Goal: Task Accomplishment & Management: Use online tool/utility

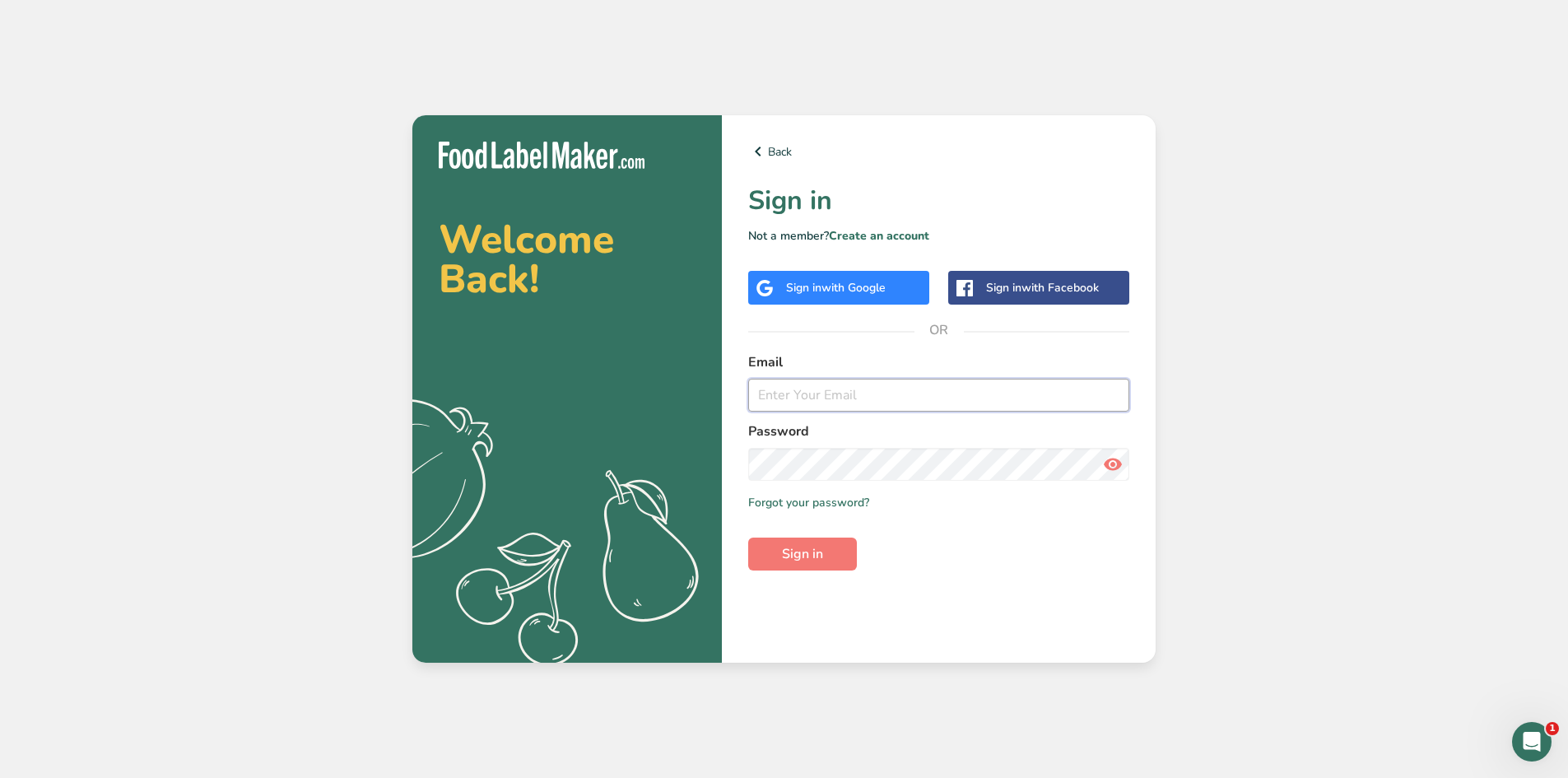
paste input "[EMAIL_ADDRESS][DOMAIN_NAME]"
type input "[EMAIL_ADDRESS][DOMAIN_NAME]"
click at [838, 552] on button "Sign in" at bounding box center [802, 553] width 109 height 33
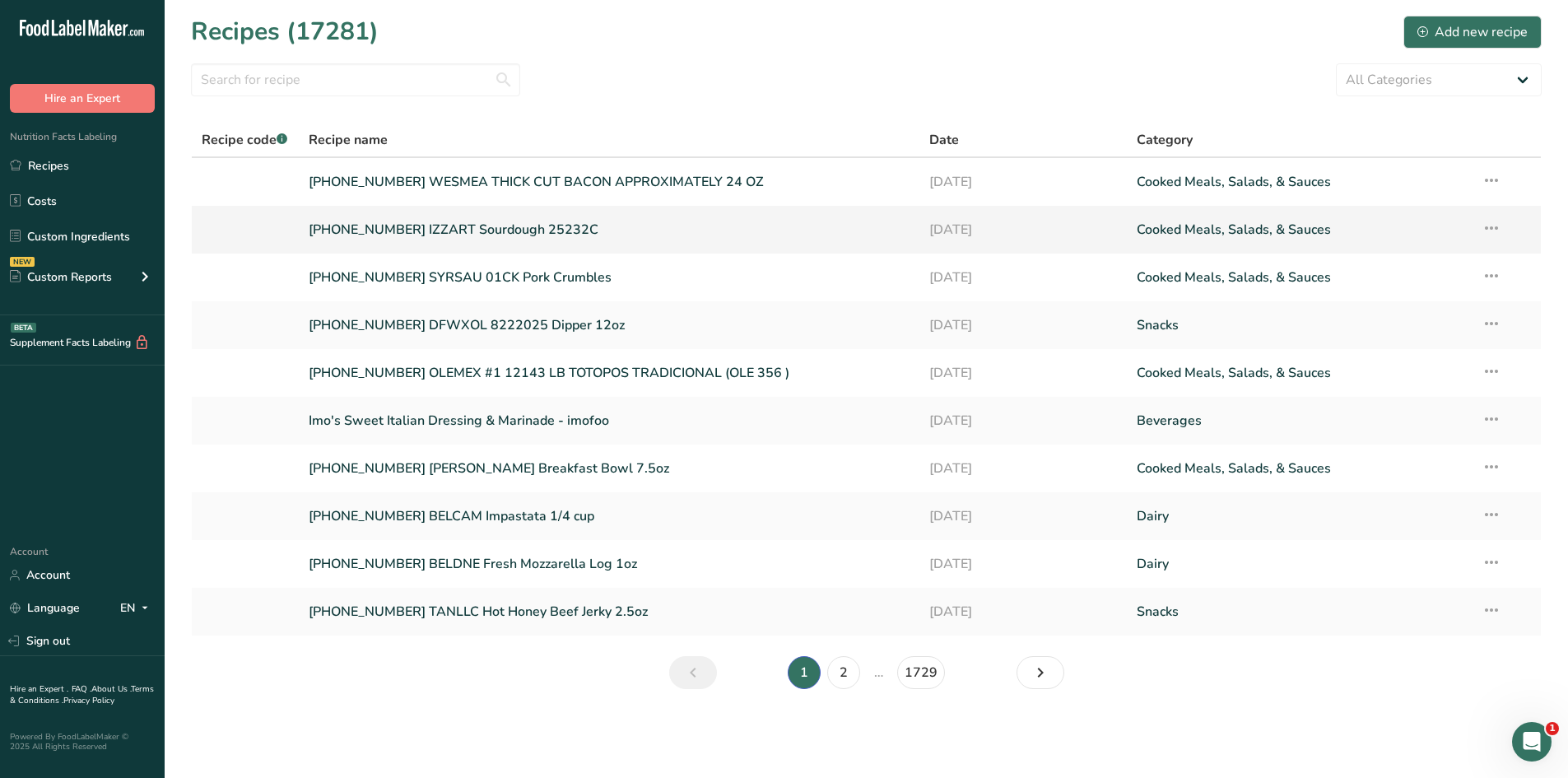
click at [459, 220] on link "[PHONE_NUMBER] IZZART Sourdough 25232C" at bounding box center [610, 229] width 602 height 34
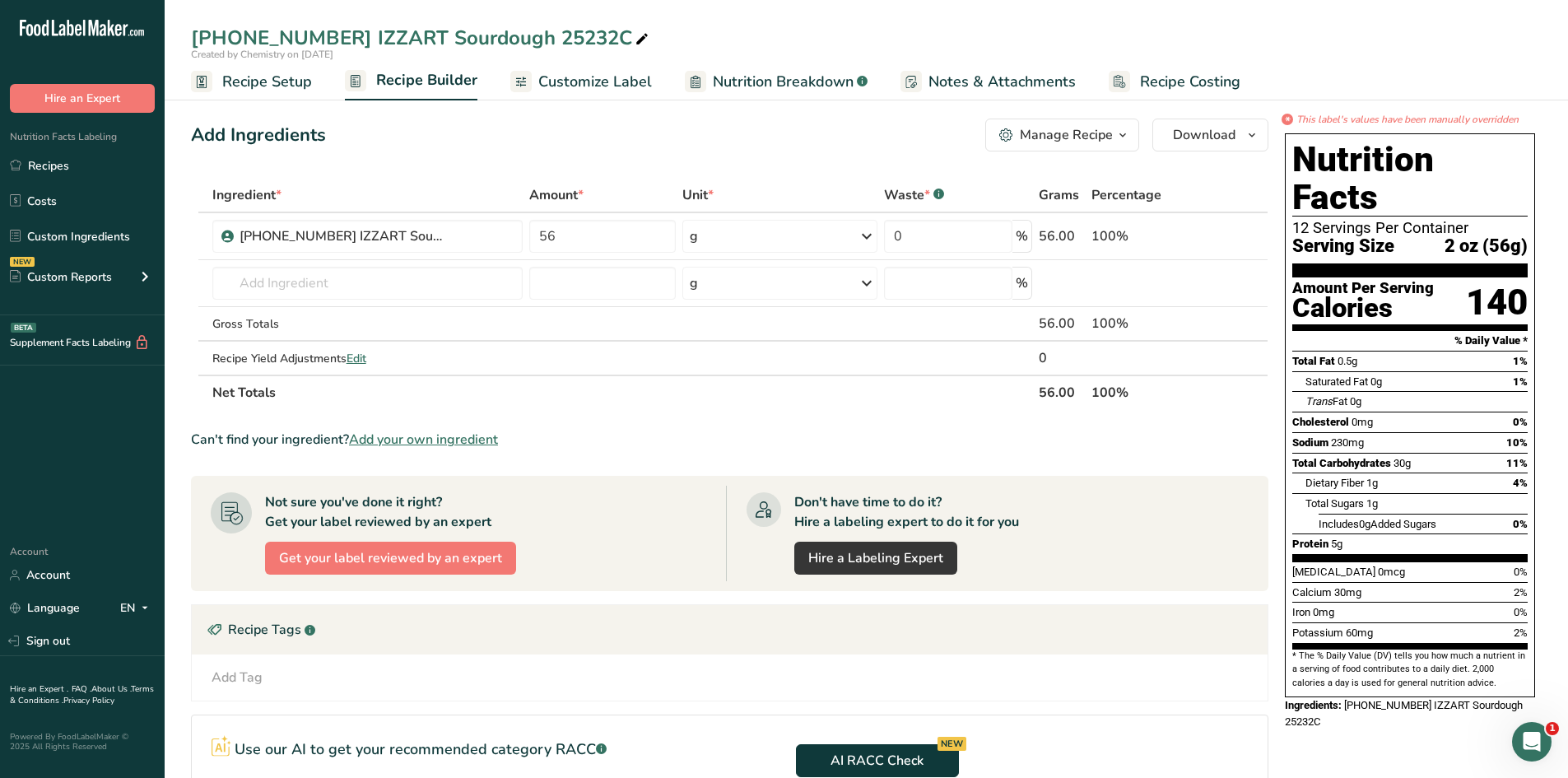
click at [608, 93] on link "Customize Label" at bounding box center [580, 81] width 141 height 37
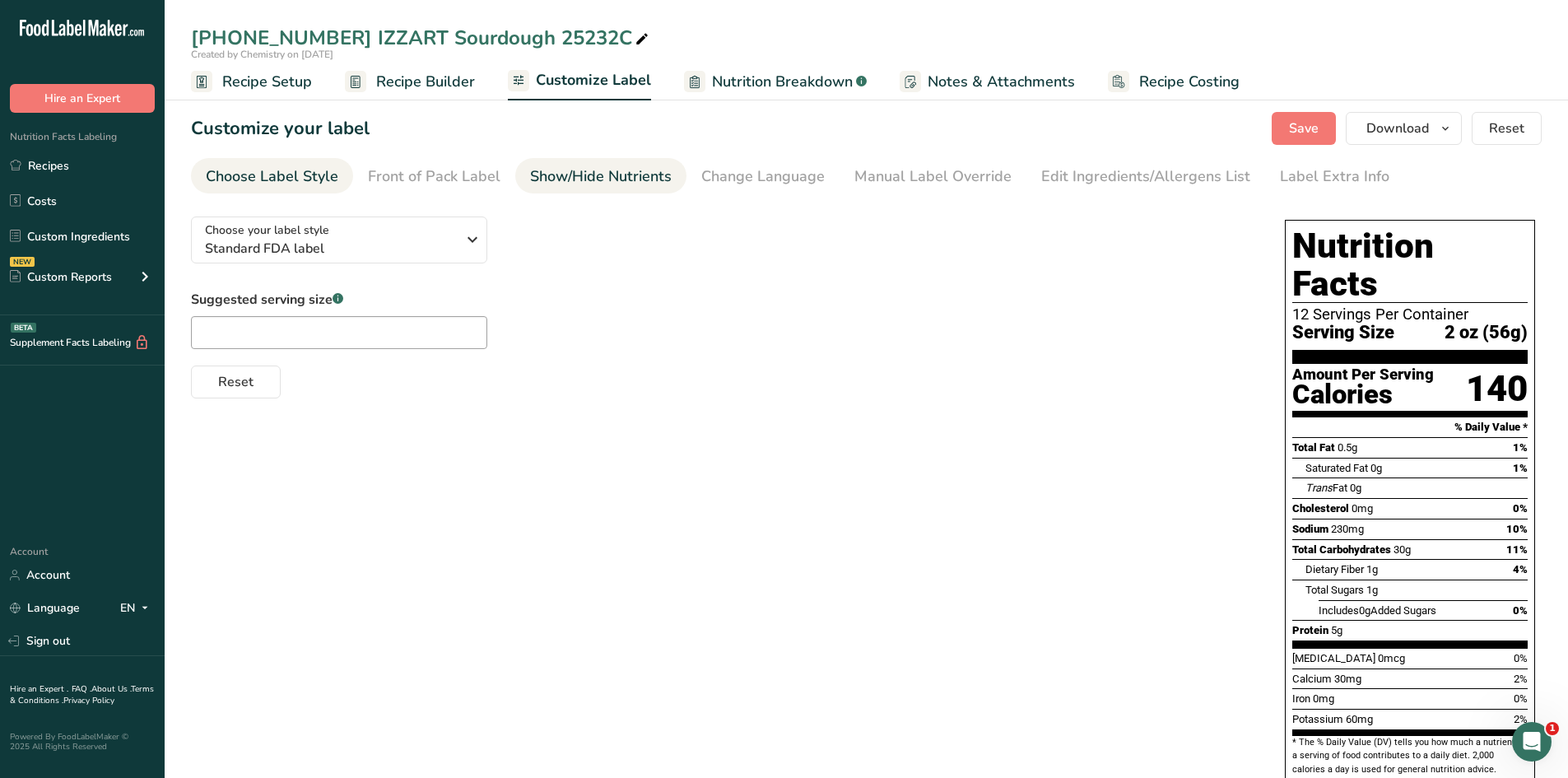
click at [675, 176] on li "Show/Hide Nutrients" at bounding box center [601, 175] width 172 height 35
click at [594, 175] on div "Show/Hide Nutrients" at bounding box center [600, 176] width 141 height 22
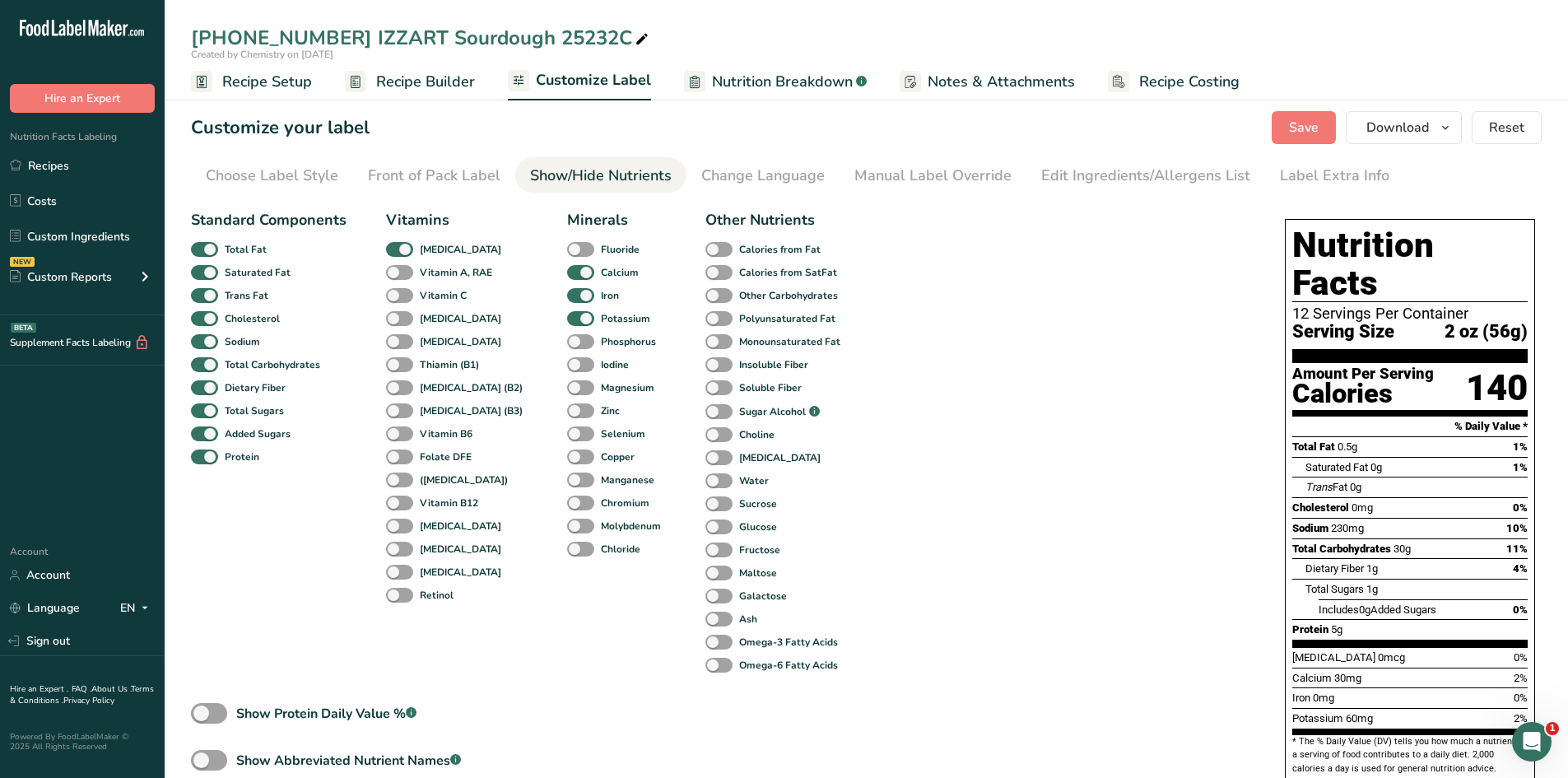
scroll to position [82, 0]
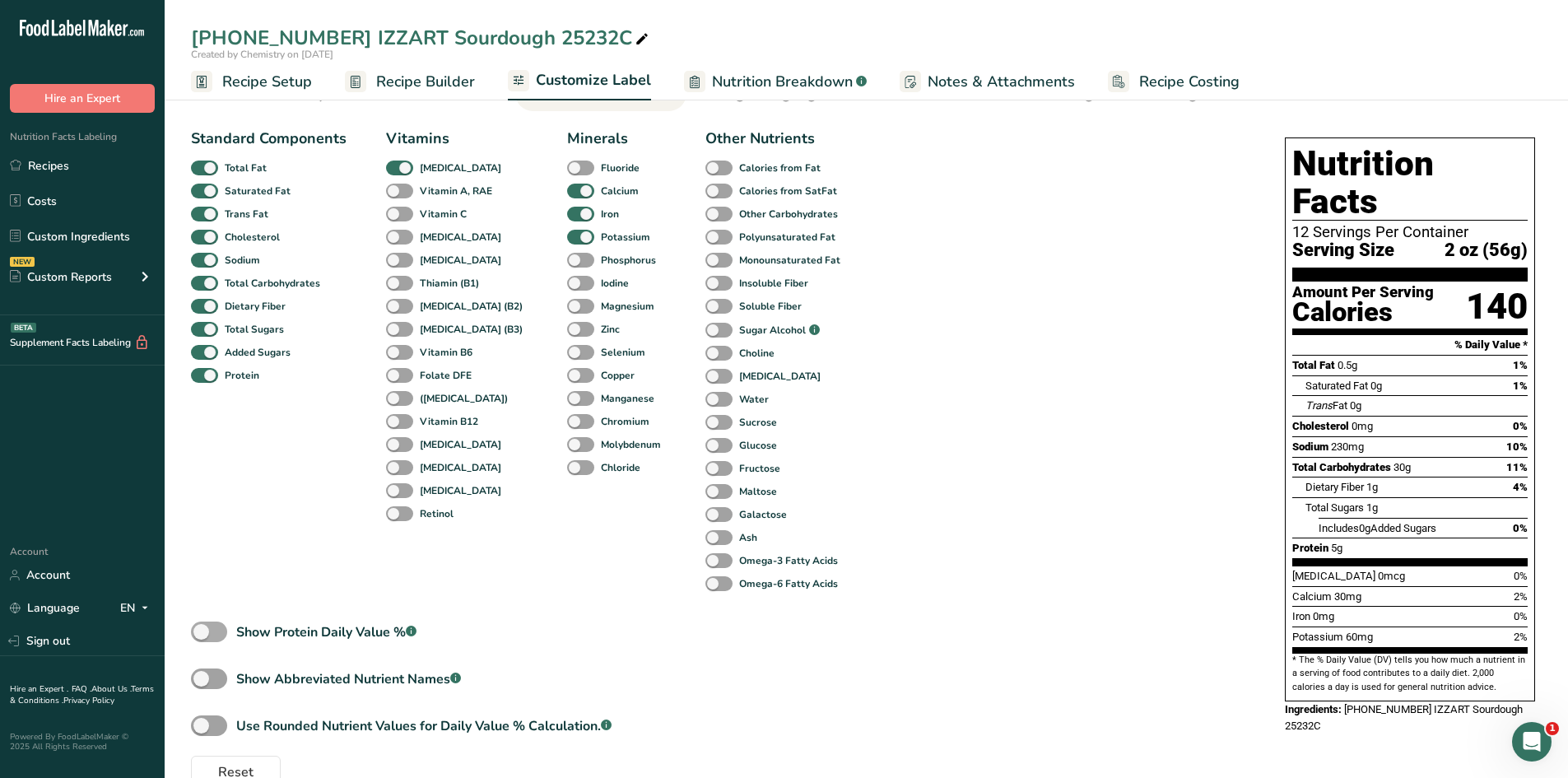
click at [327, 627] on div "Show Protein Daily Value % .a-a{fill:#347362;}.b-a{fill:#fff;}" at bounding box center [326, 631] width 180 height 20
click at [202, 627] on input "Show Protein Daily Value % .a-a{fill:#347362;}.b-a{fill:#fff;}" at bounding box center [195, 631] width 10 height 10
checkbox input "true"
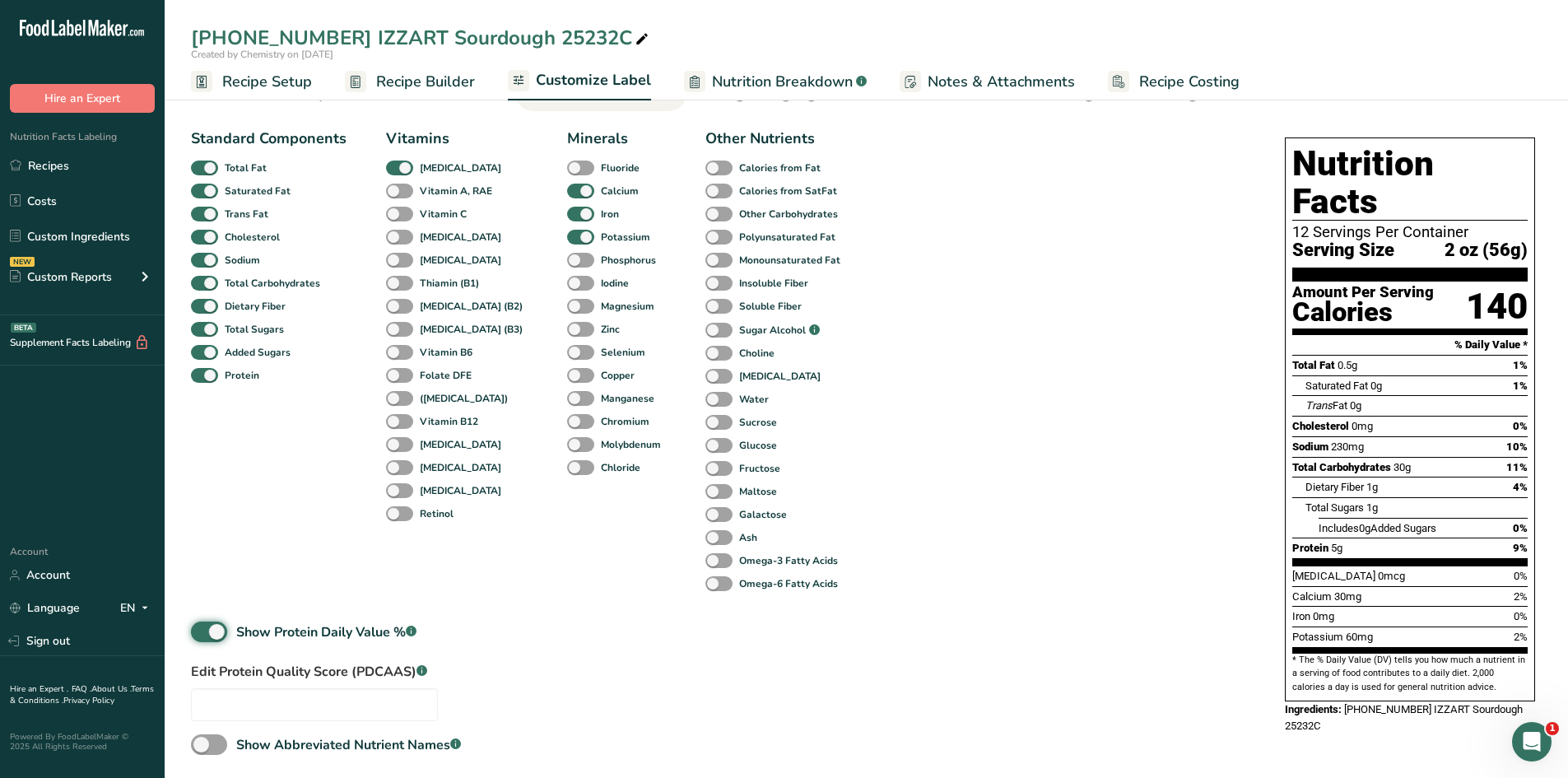
scroll to position [0, 0]
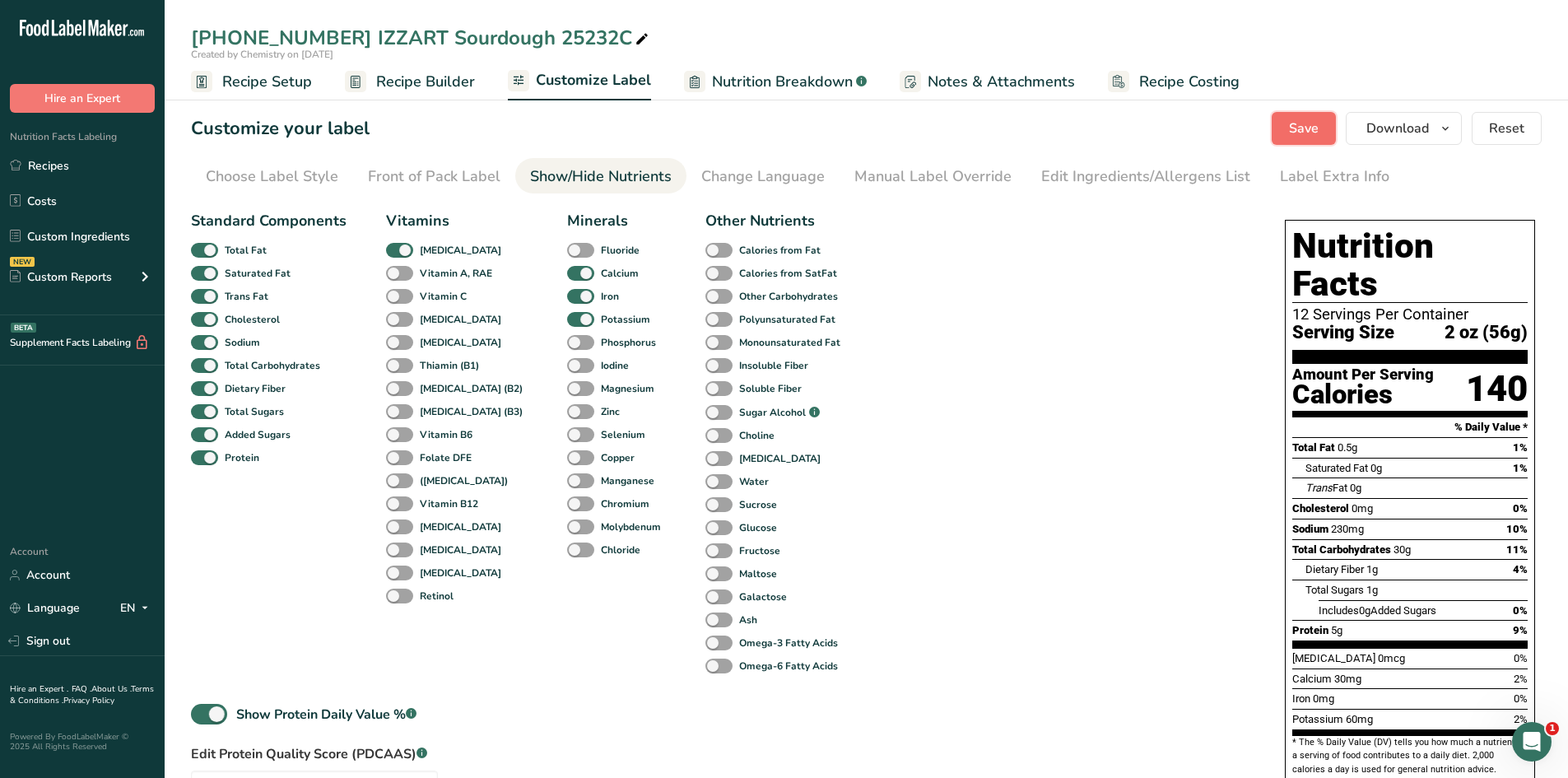
click at [1313, 124] on span "Save" at bounding box center [1304, 128] width 29 height 20
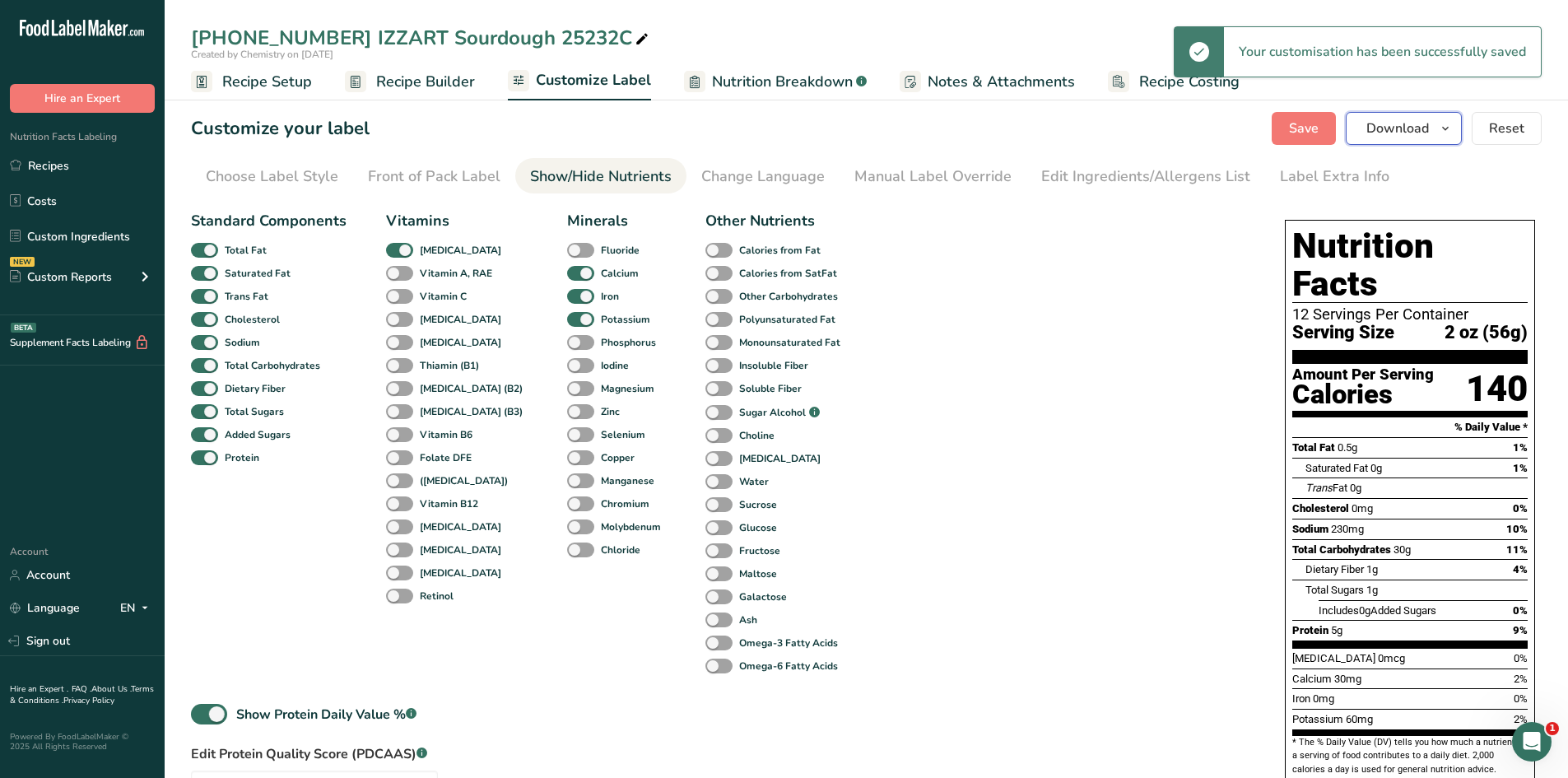
click at [1448, 123] on icon "button" at bounding box center [1446, 129] width 13 height 21
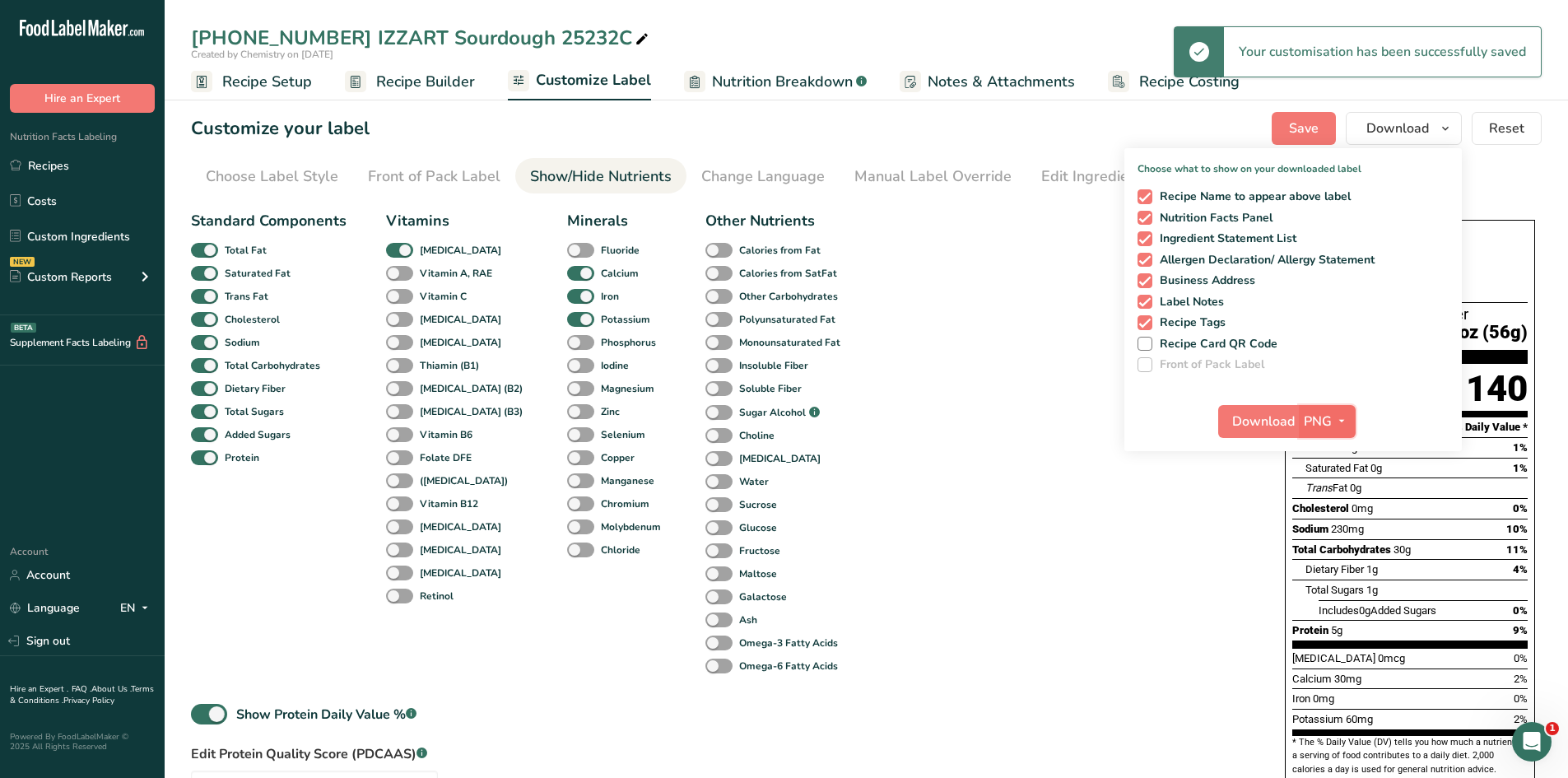
click at [1333, 417] on span "button" at bounding box center [1341, 421] width 20 height 20
click at [1336, 528] on link "PDF" at bounding box center [1330, 535] width 53 height 27
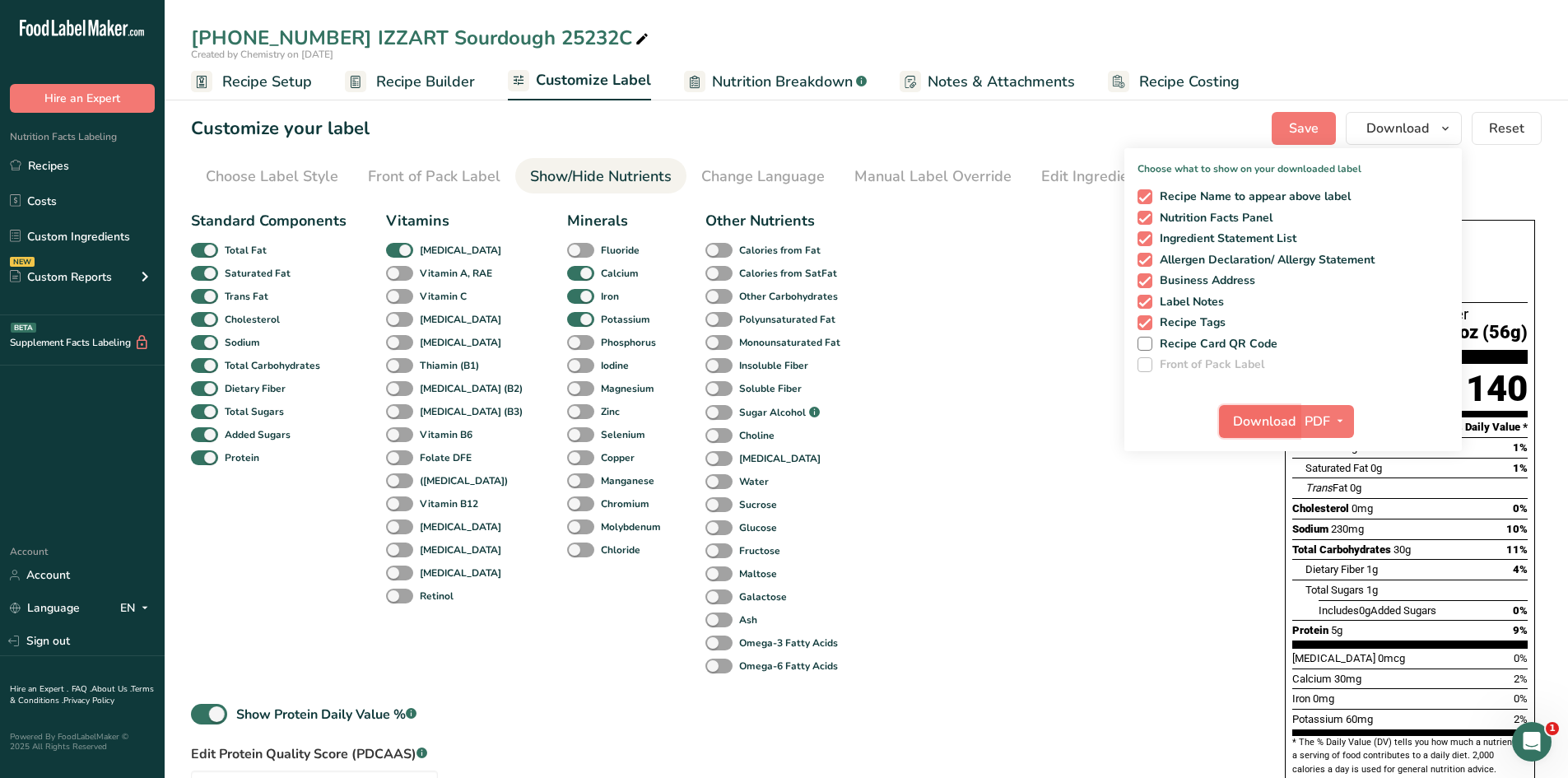
click at [1278, 416] on span "Download" at bounding box center [1265, 421] width 63 height 20
click at [898, 472] on div "Standard Components Total Fat Saturated Fat Trans Fat [MEDICAL_DATA] Sodium Tot…" at bounding box center [720, 570] width 1061 height 733
